Goal: Browse casually: Explore the website without a specific task or goal

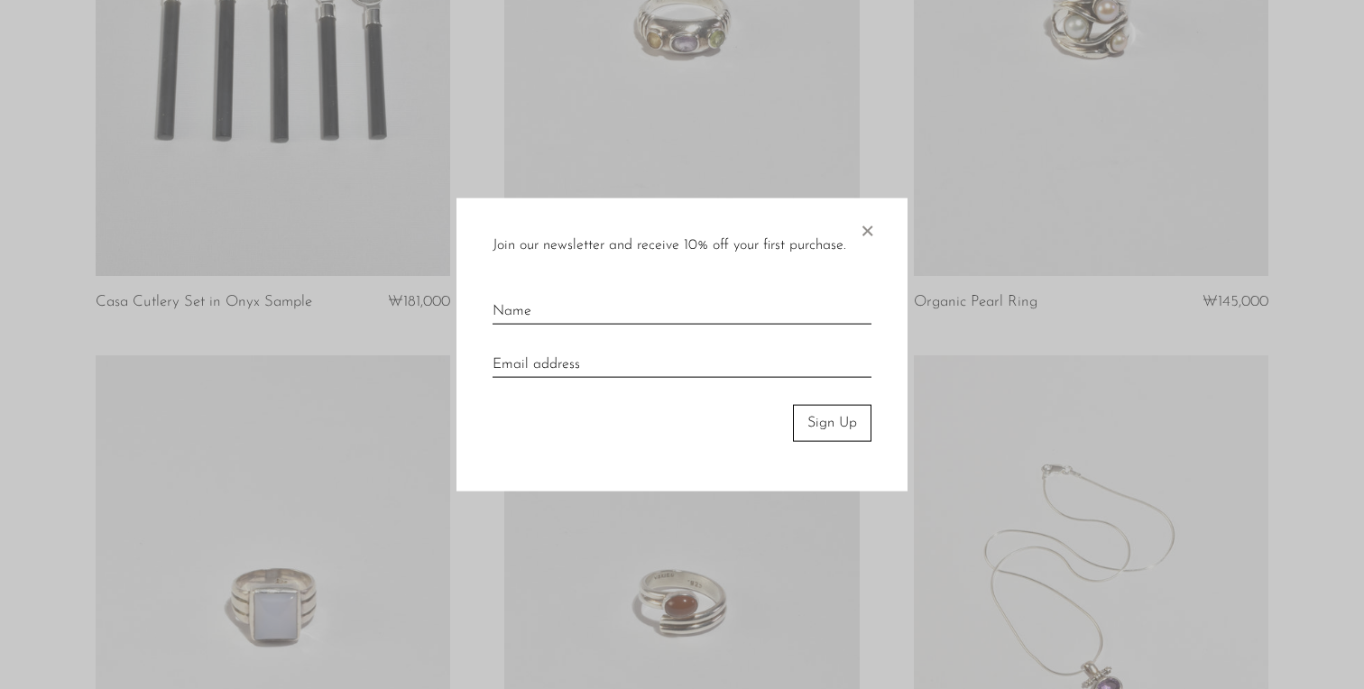
scroll to position [353, 0]
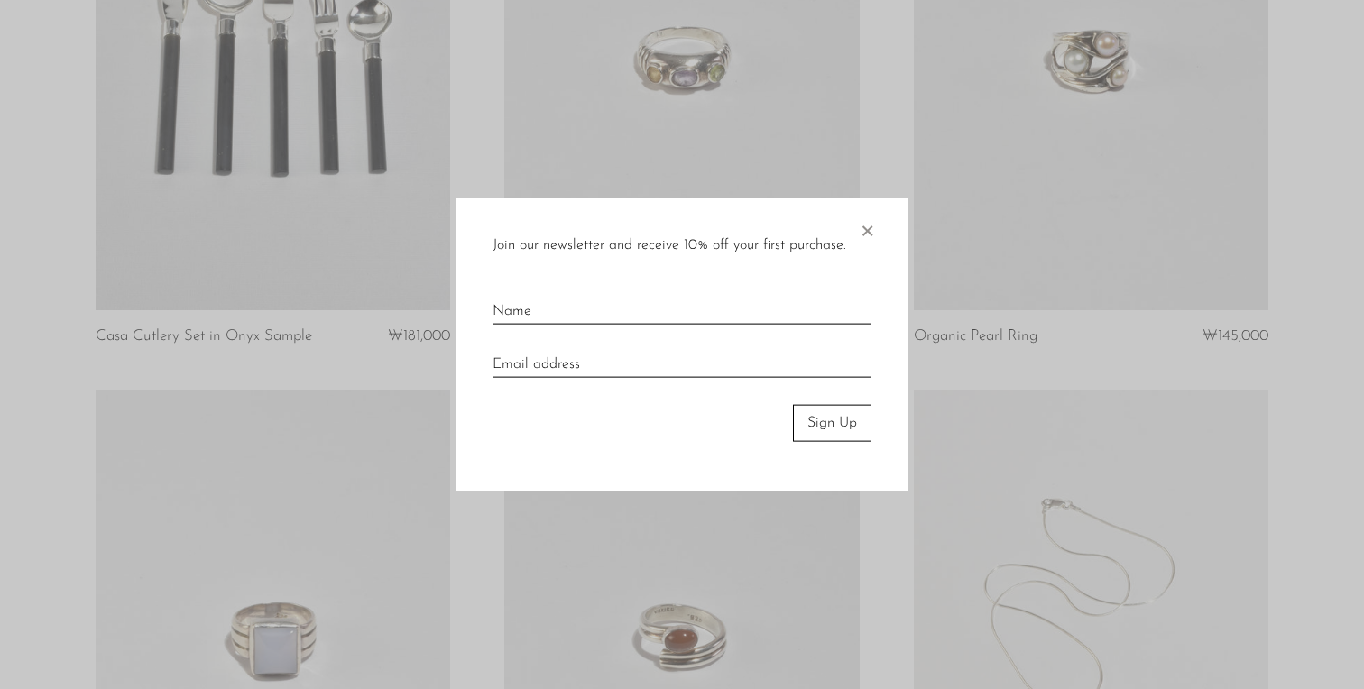
click at [869, 221] on span "×" at bounding box center [867, 227] width 18 height 58
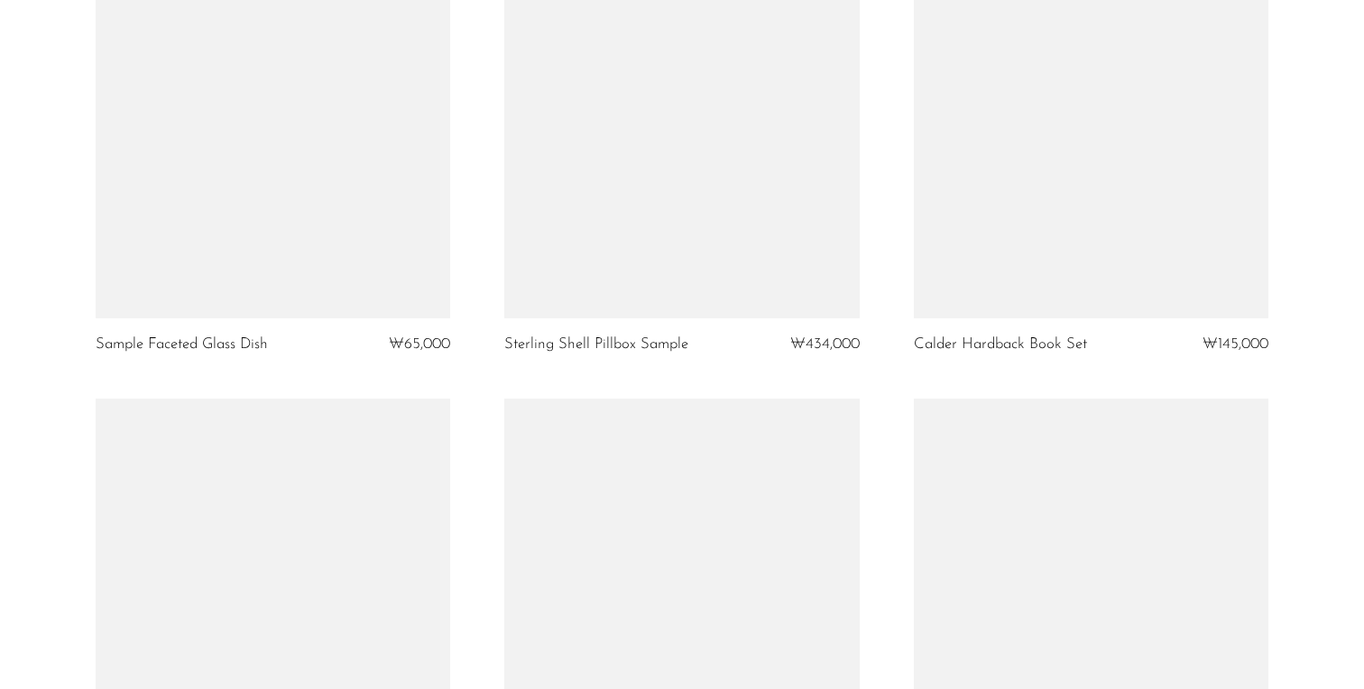
scroll to position [4952, 0]
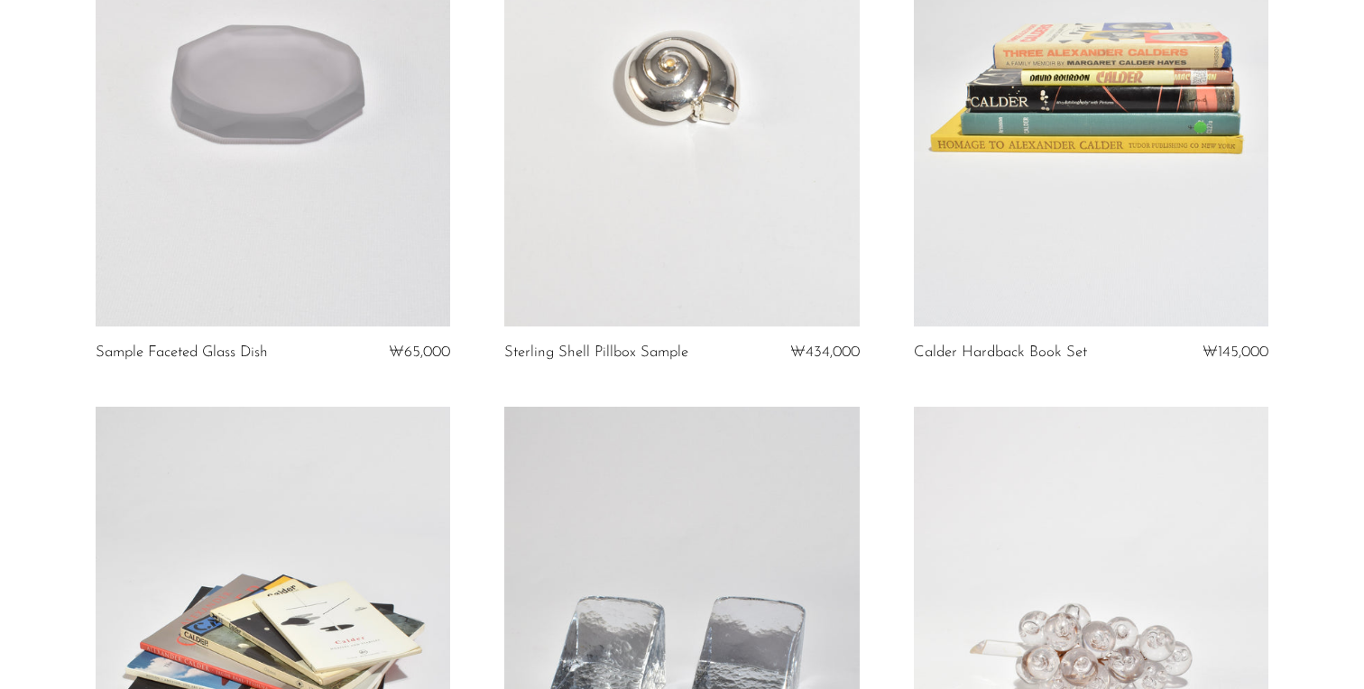
click at [1002, 216] on link at bounding box center [1091, 77] width 355 height 497
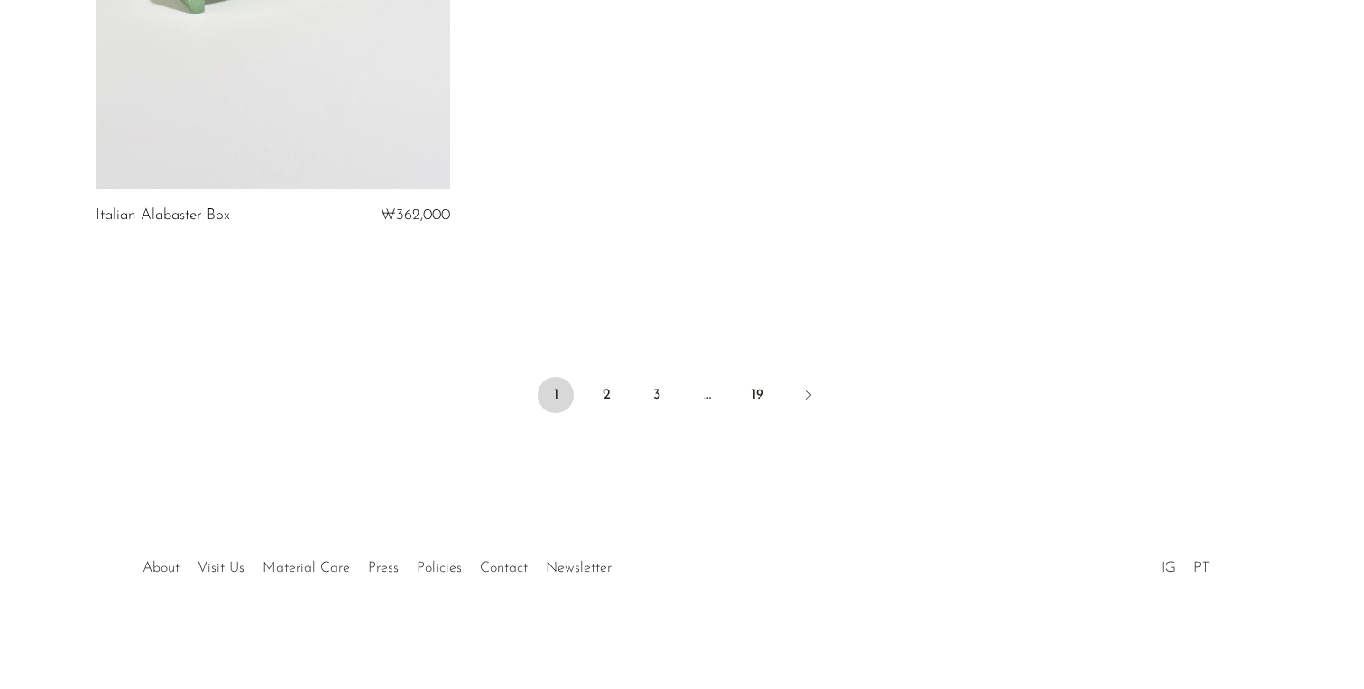
scroll to position [6231, 0]
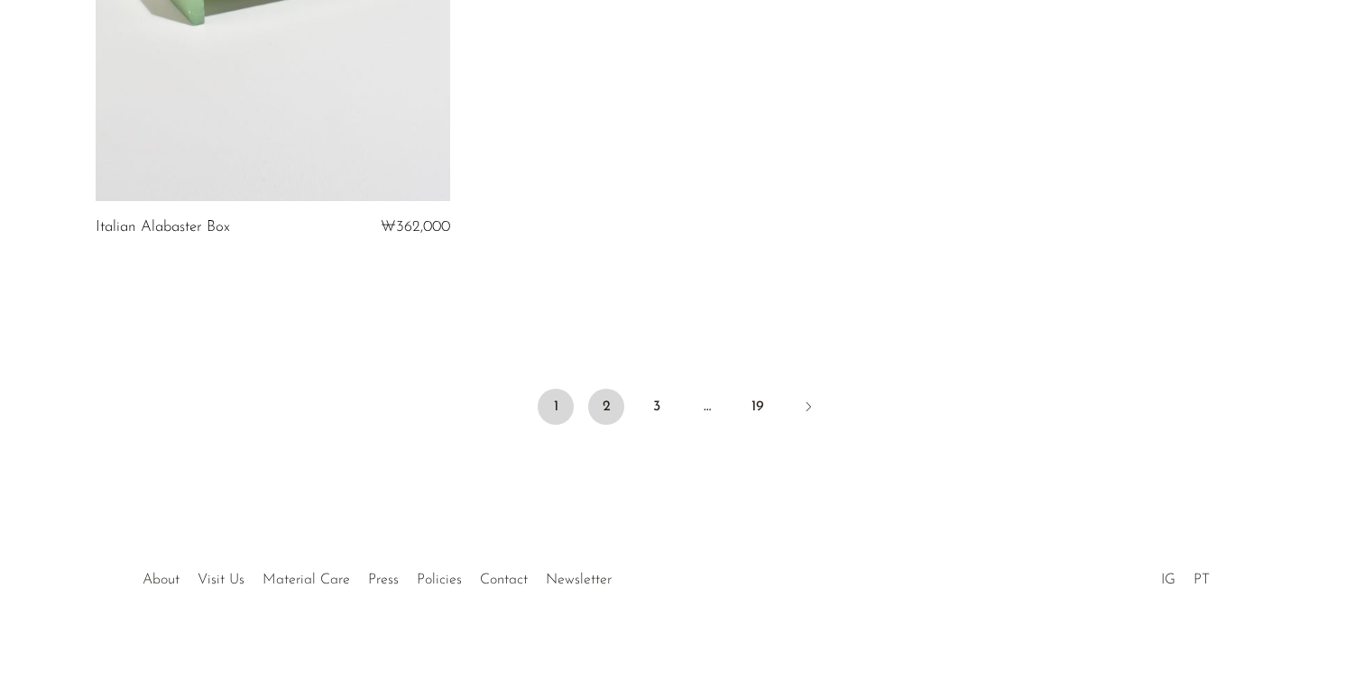
click at [598, 400] on link "2" at bounding box center [606, 407] width 36 height 36
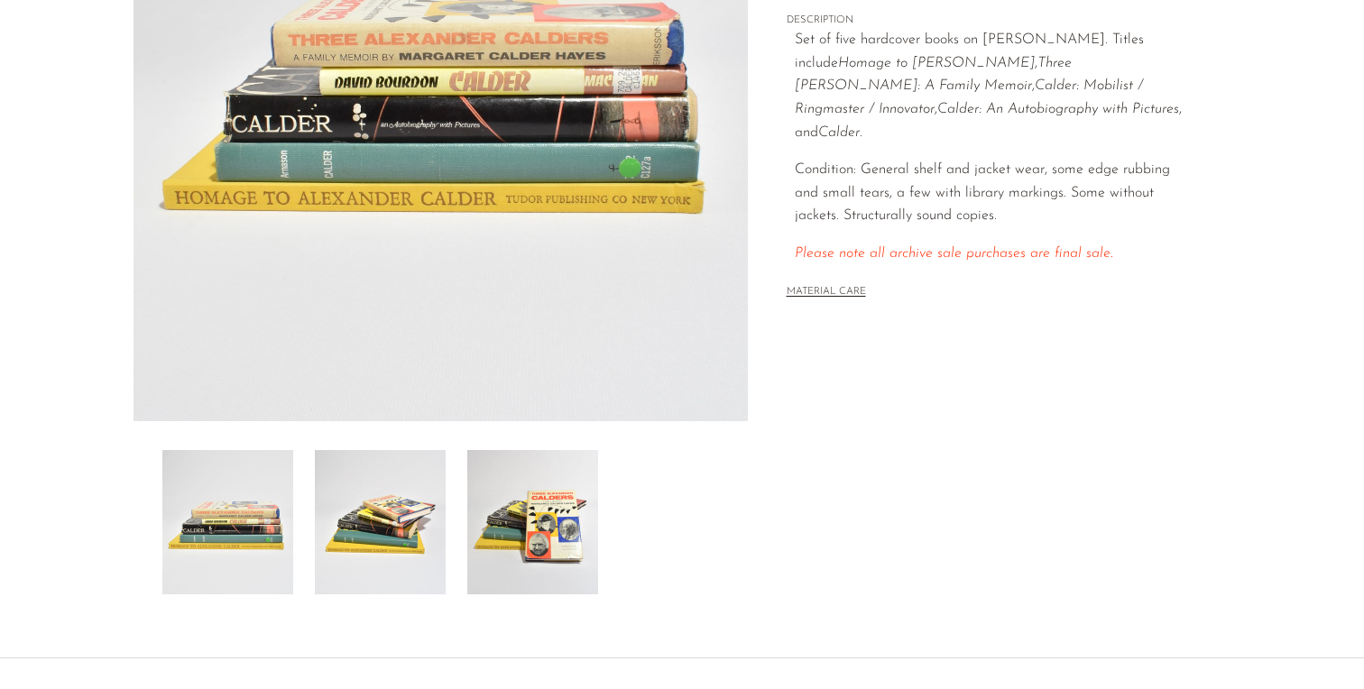
scroll to position [380, 0]
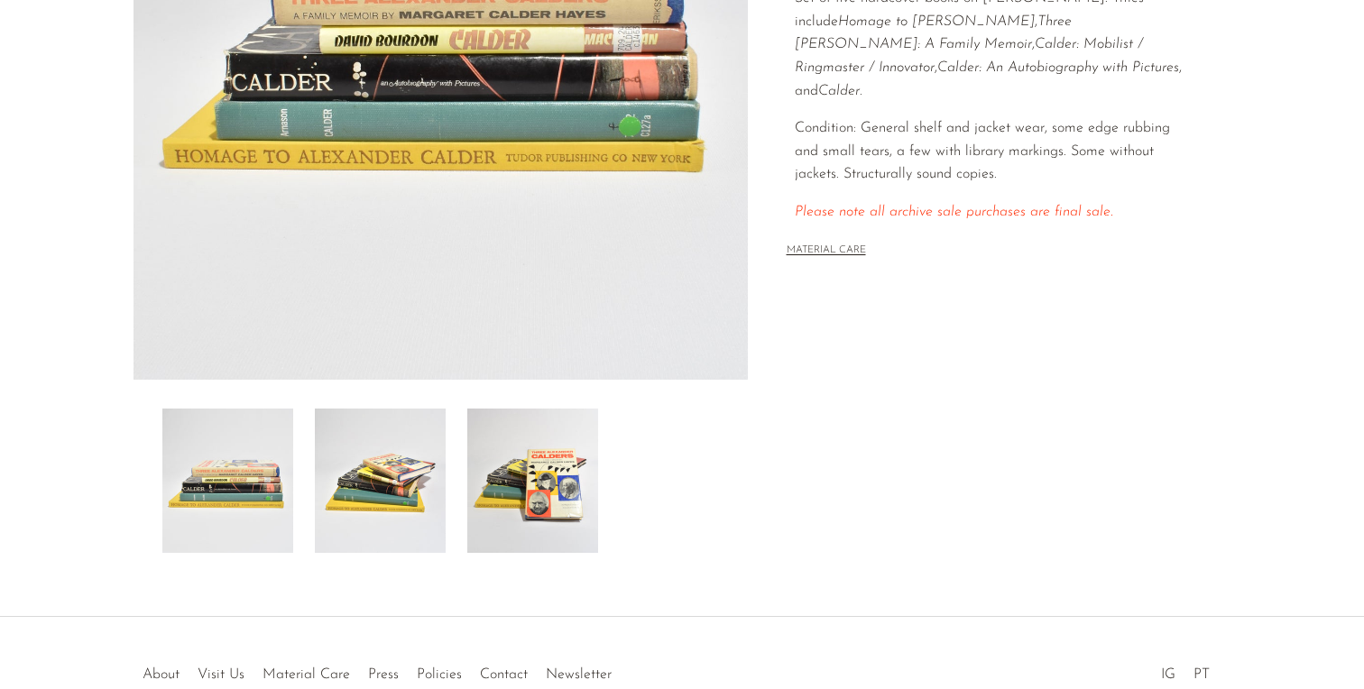
click at [357, 452] on img at bounding box center [380, 481] width 131 height 144
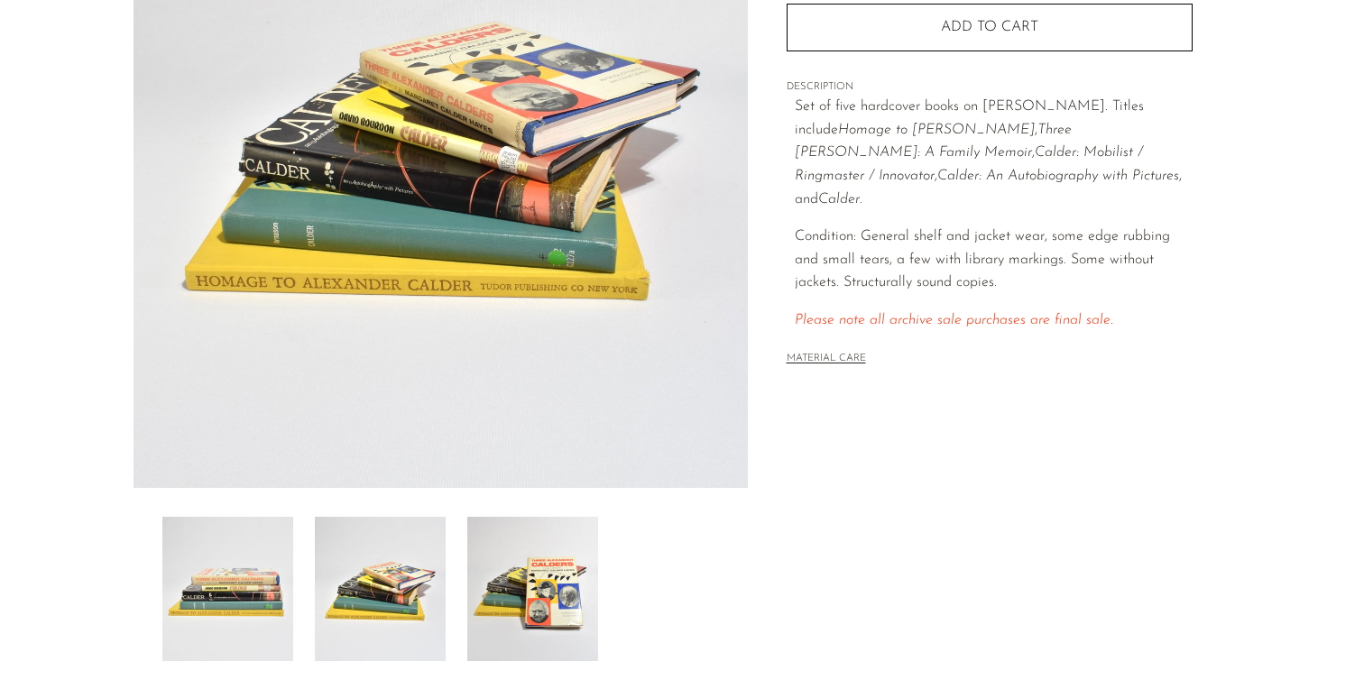
scroll to position [240, 0]
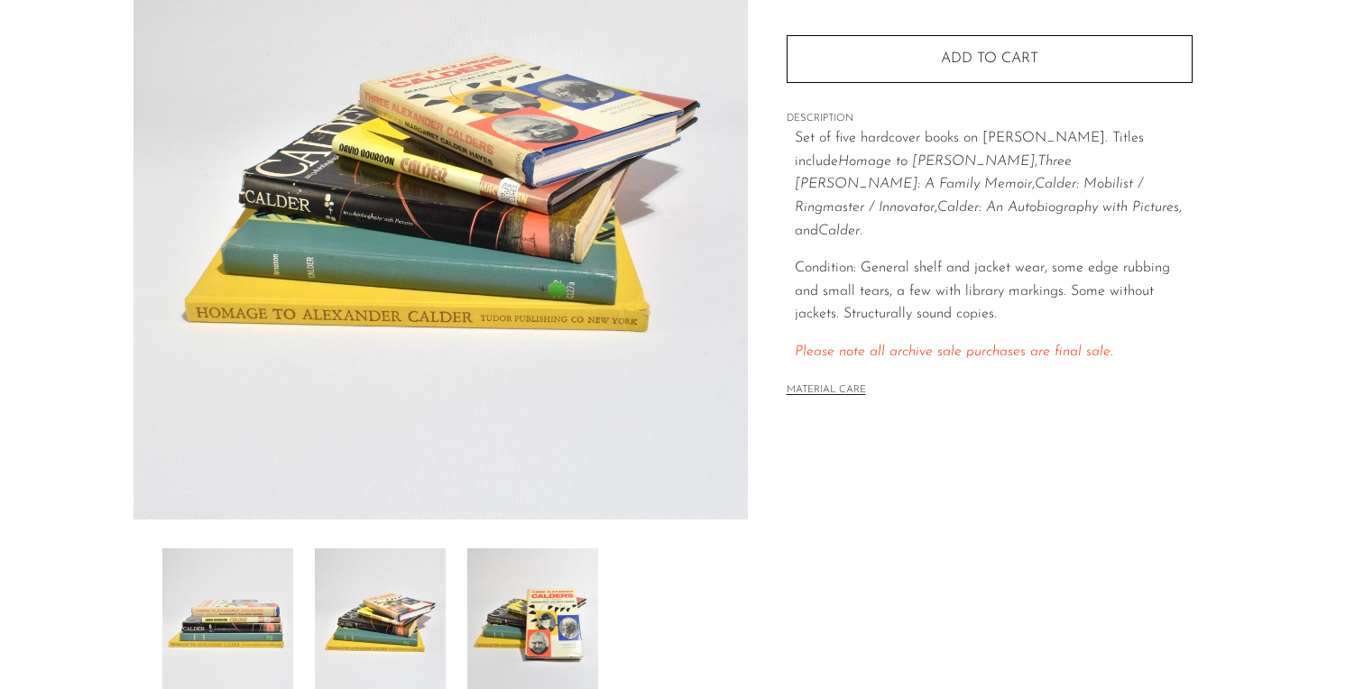
click at [524, 626] on img at bounding box center [532, 621] width 131 height 144
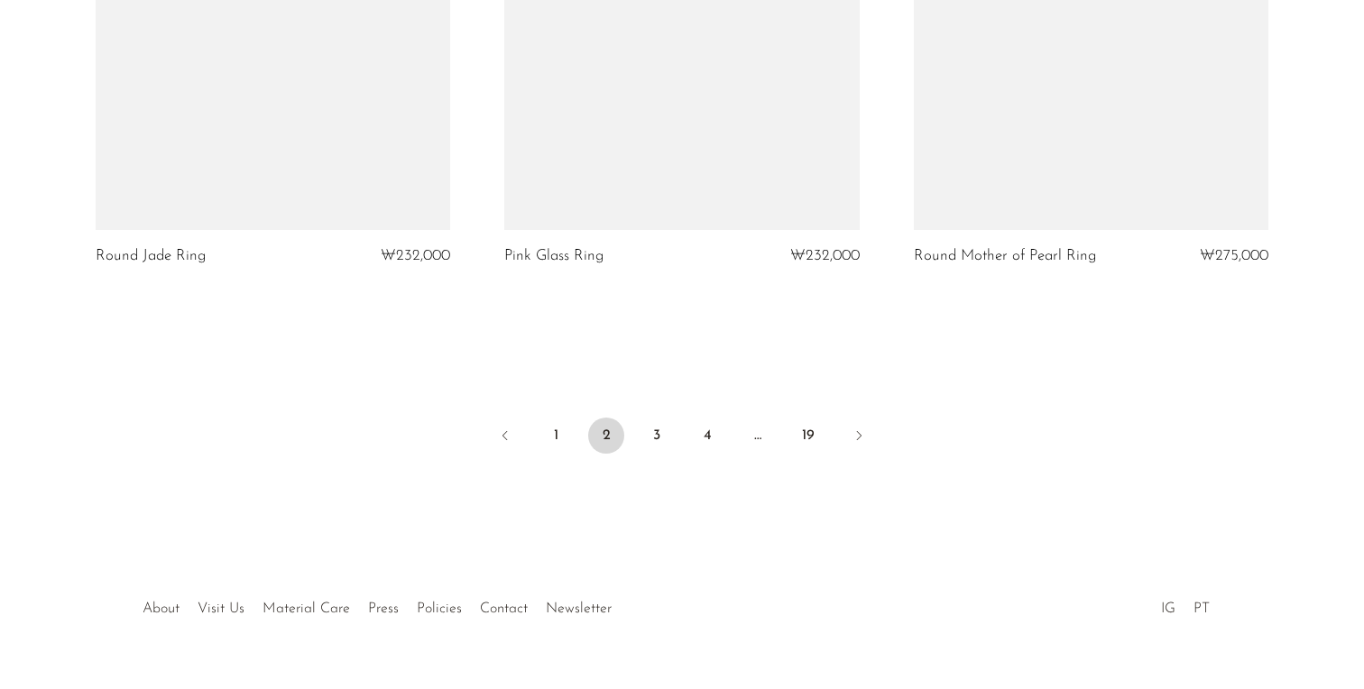
scroll to position [6809, 0]
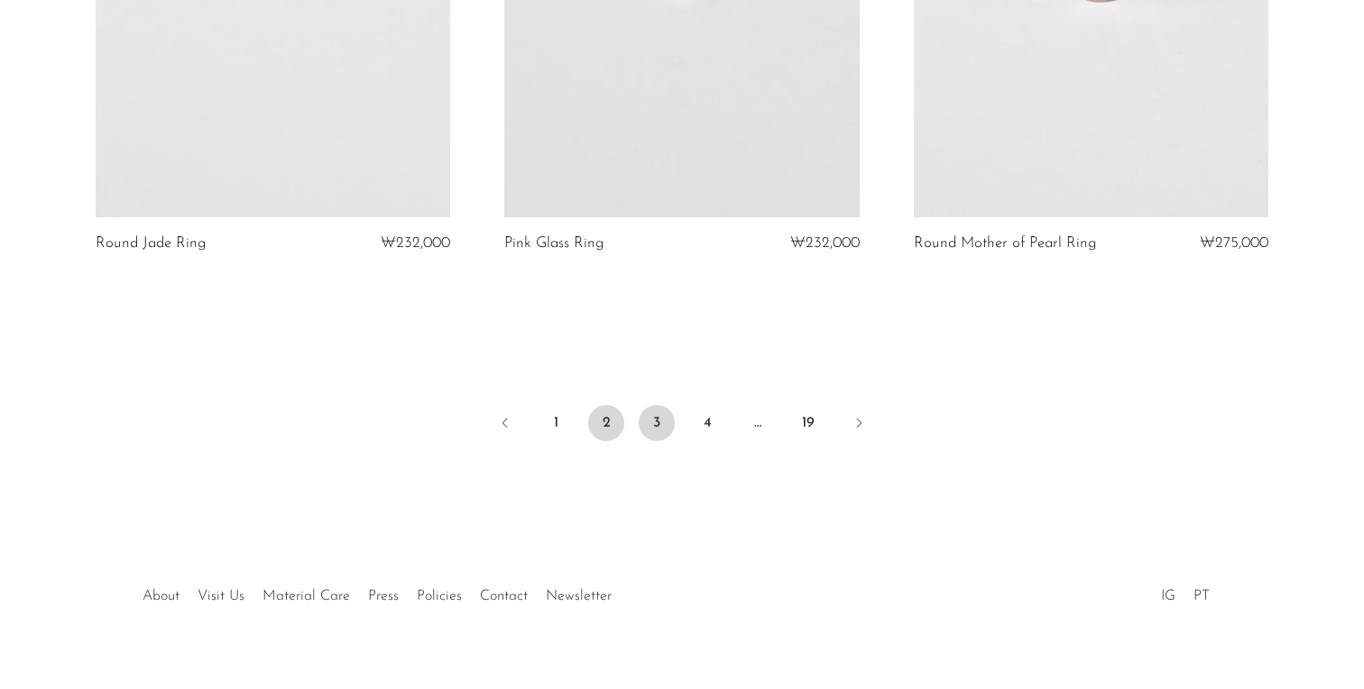
click at [668, 420] on link "3" at bounding box center [657, 423] width 36 height 36
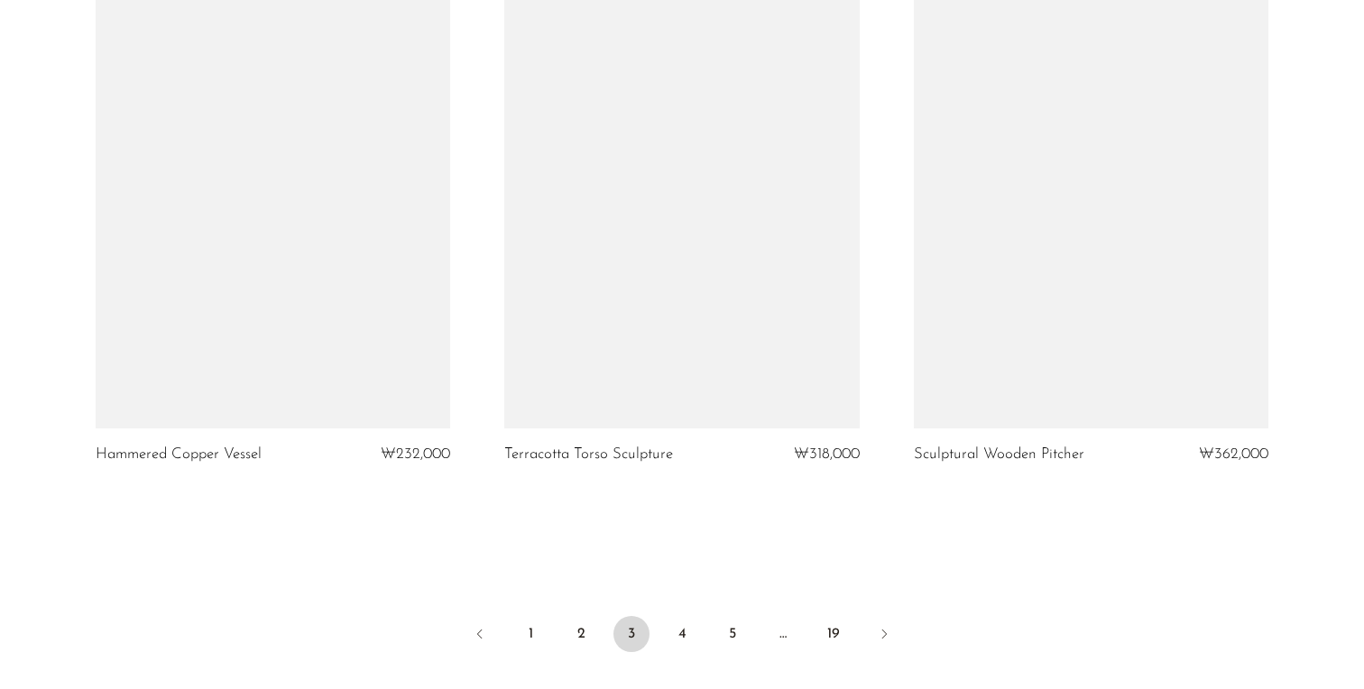
scroll to position [6599, 0]
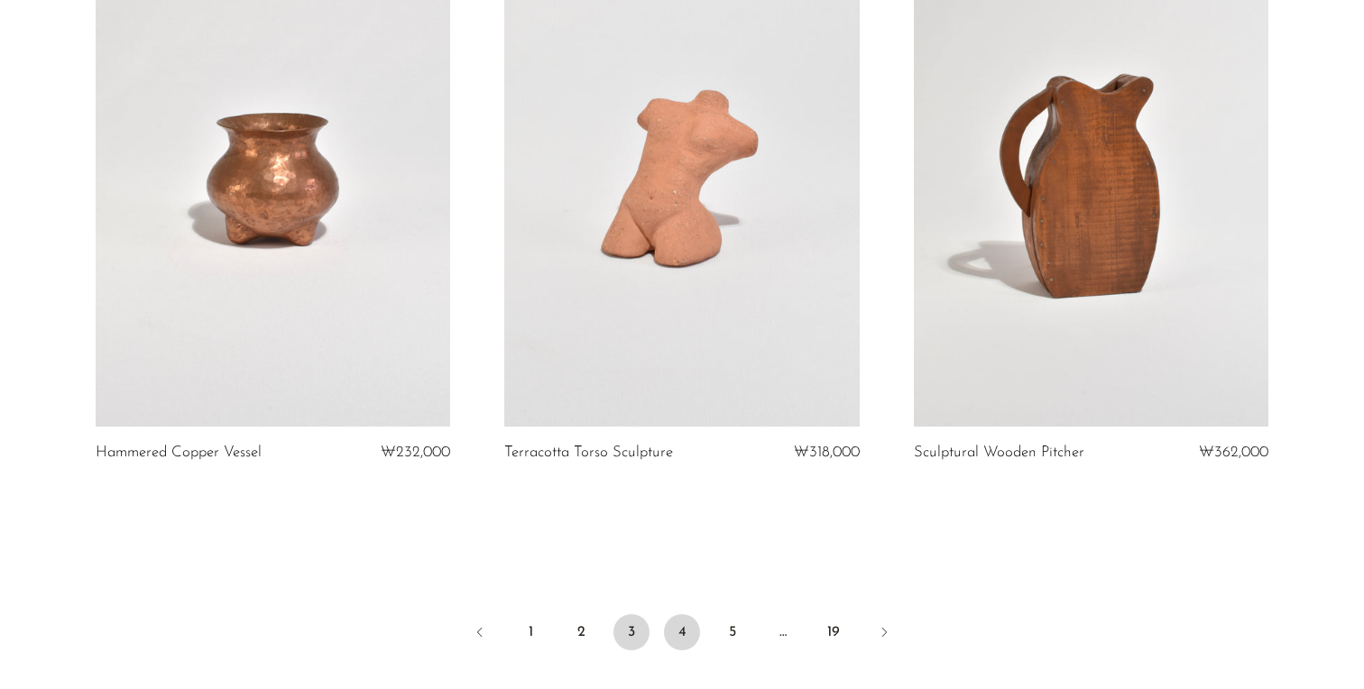
click at [687, 651] on link "4" at bounding box center [682, 632] width 36 height 36
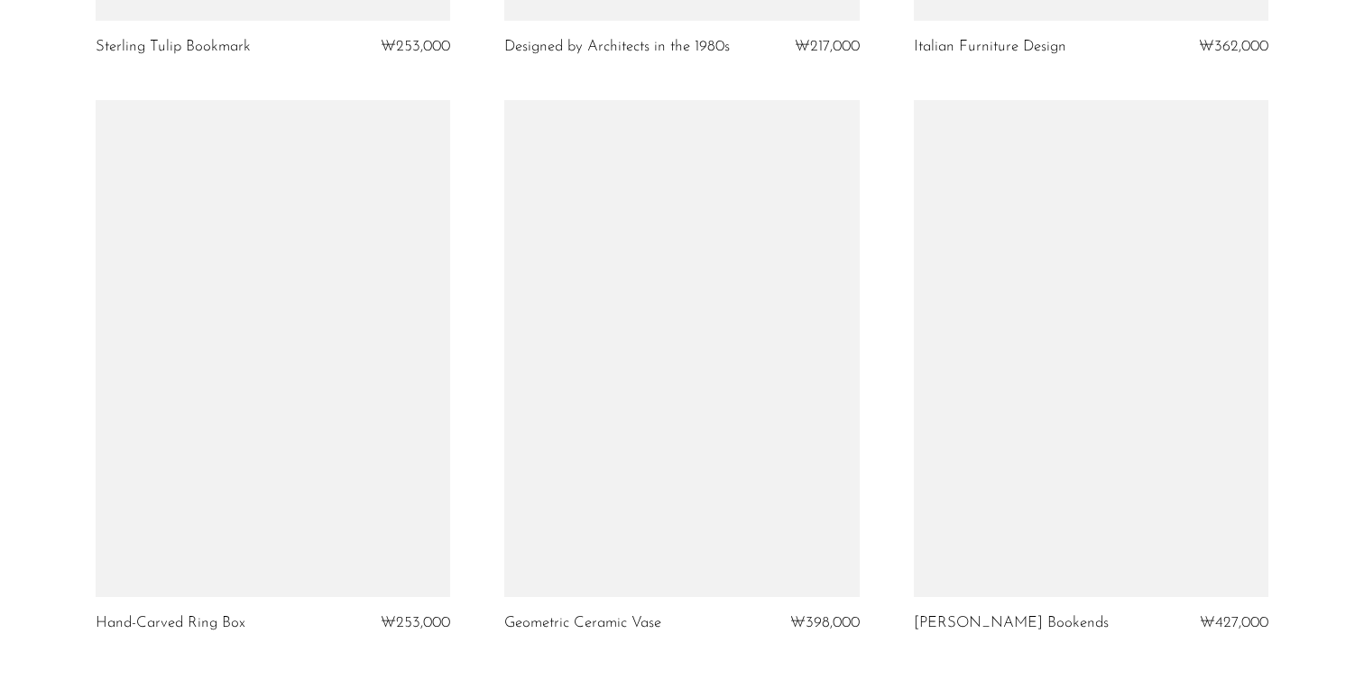
scroll to position [6605, 0]
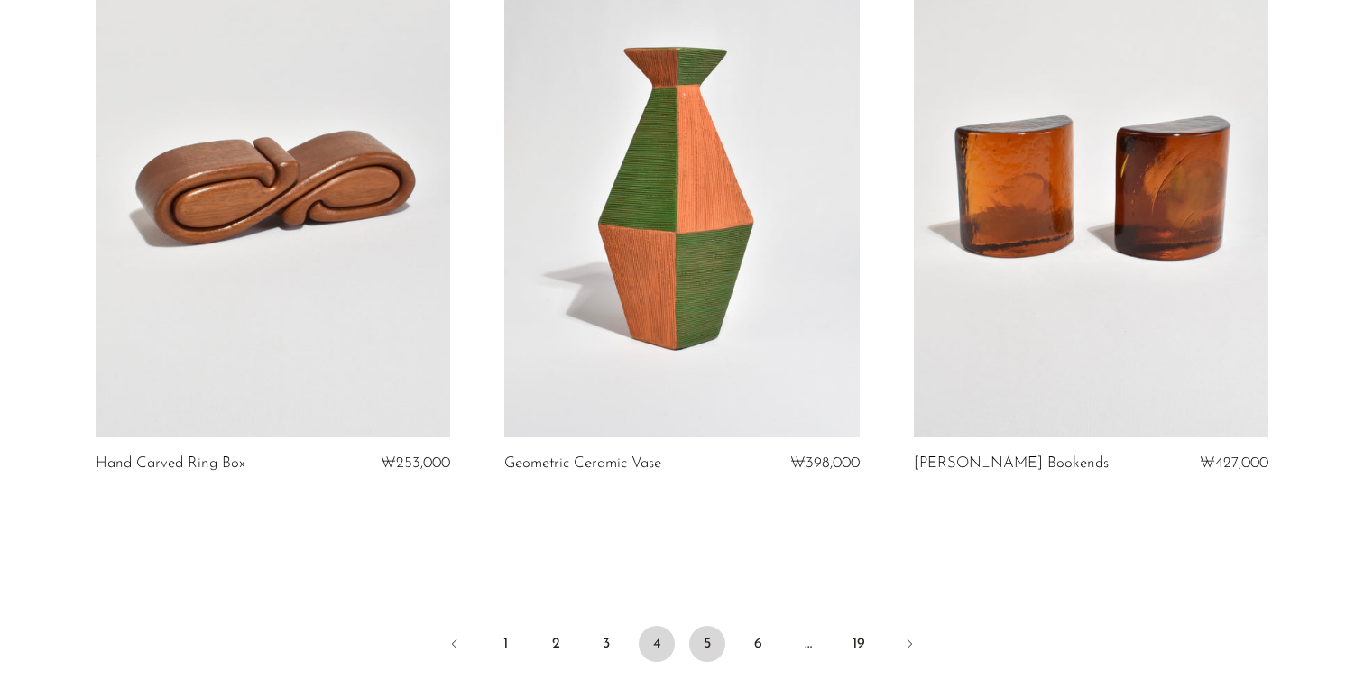
click at [718, 643] on link "5" at bounding box center [707, 644] width 36 height 36
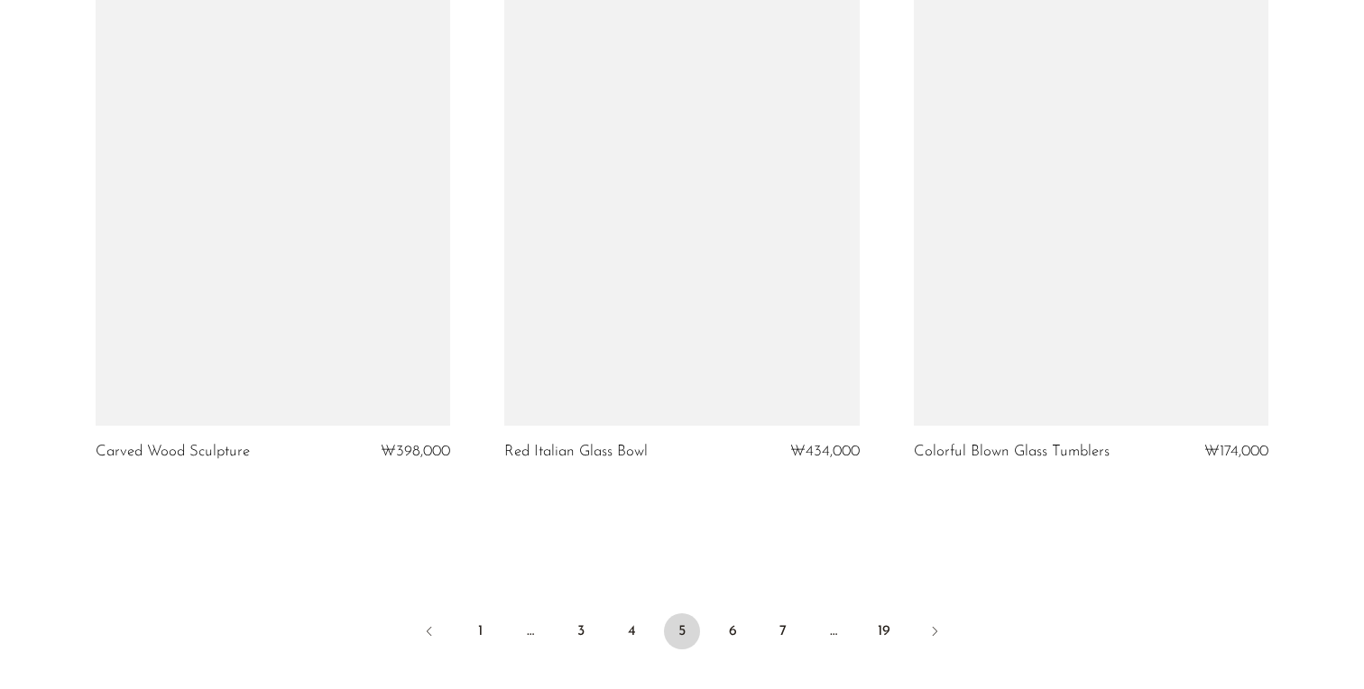
scroll to position [6719, 0]
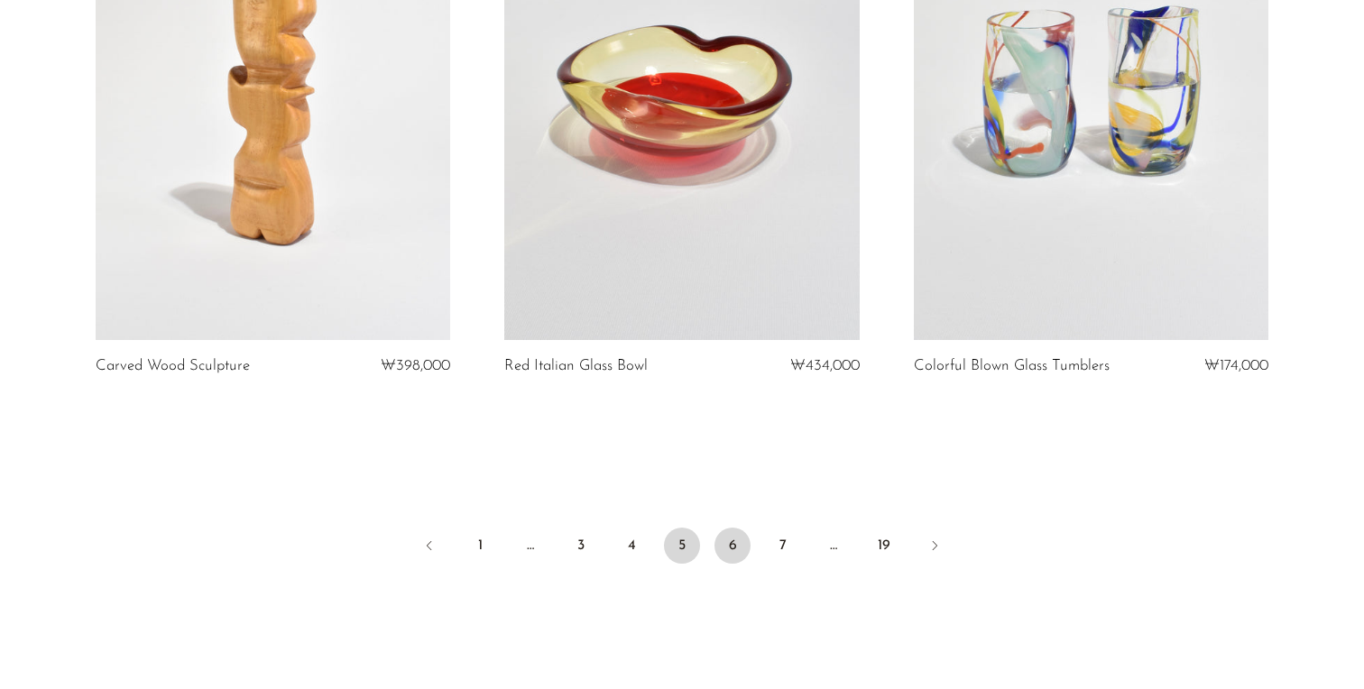
click at [727, 539] on link "6" at bounding box center [733, 546] width 36 height 36
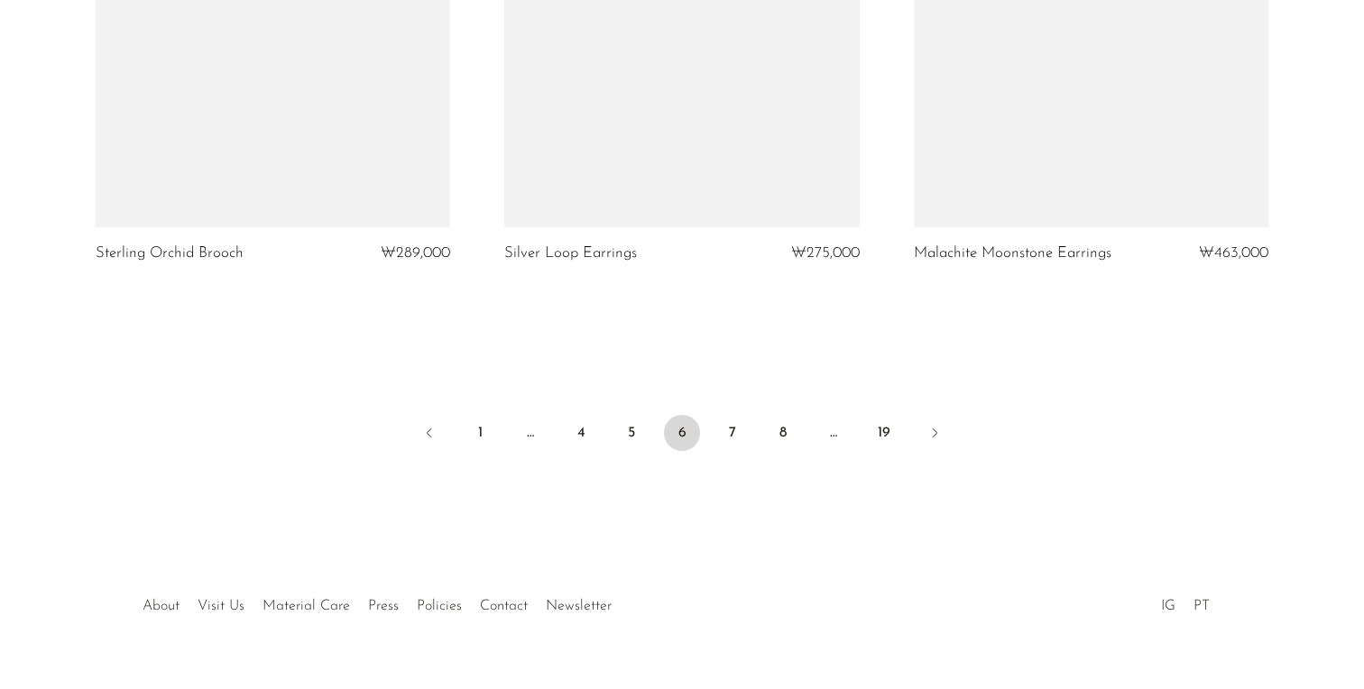
scroll to position [6809, 0]
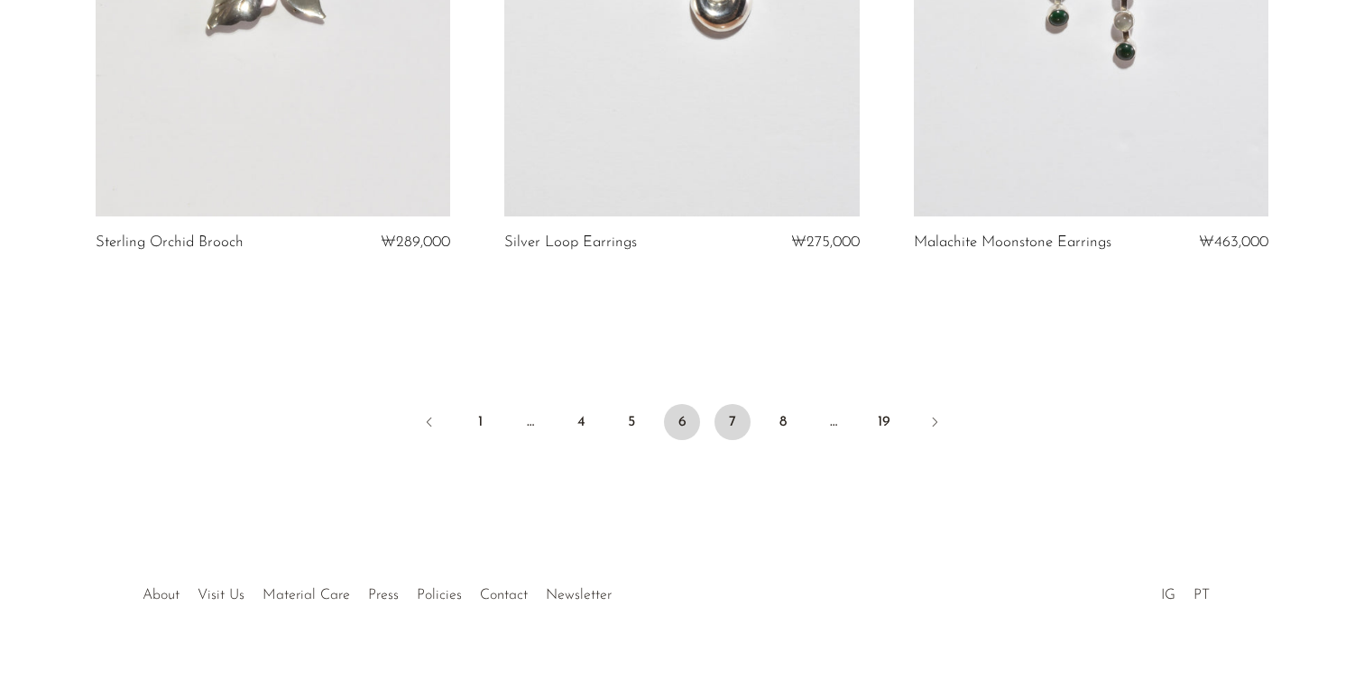
click at [743, 417] on link "7" at bounding box center [733, 422] width 36 height 36
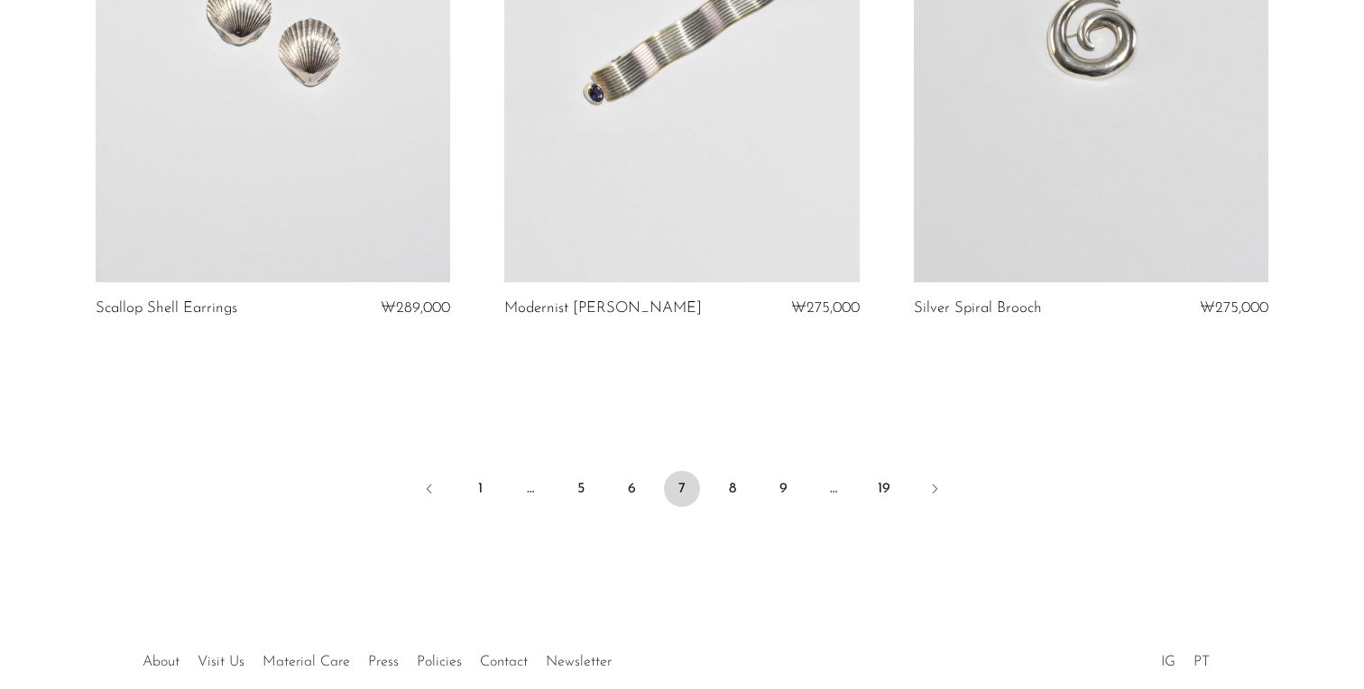
scroll to position [6781, 0]
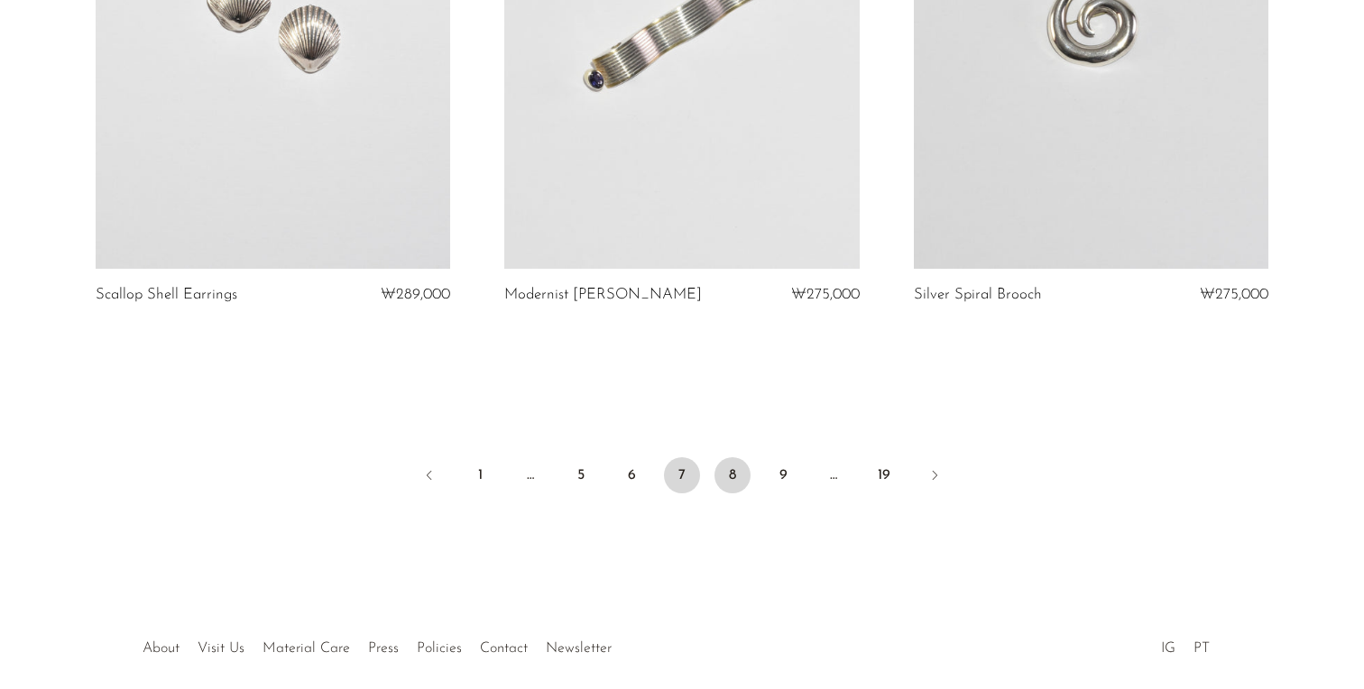
click at [728, 484] on link "8" at bounding box center [733, 475] width 36 height 36
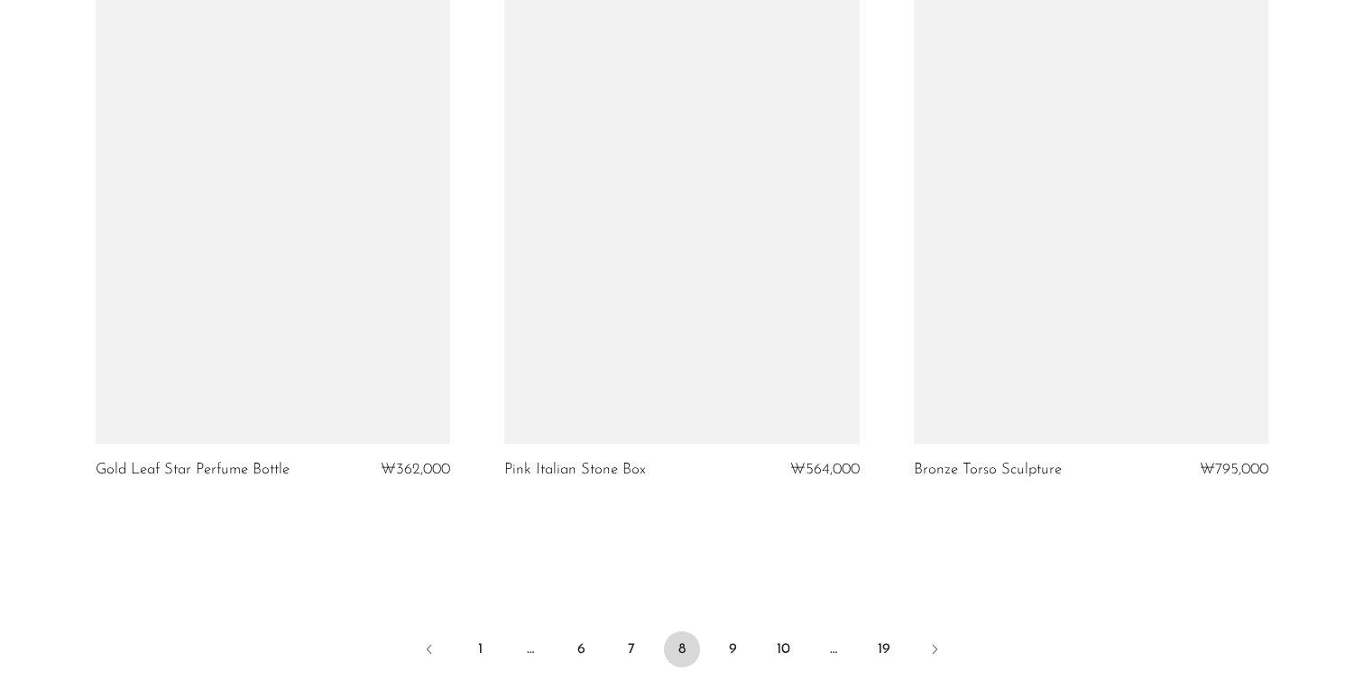
scroll to position [6840, 0]
